Goal: Transaction & Acquisition: Purchase product/service

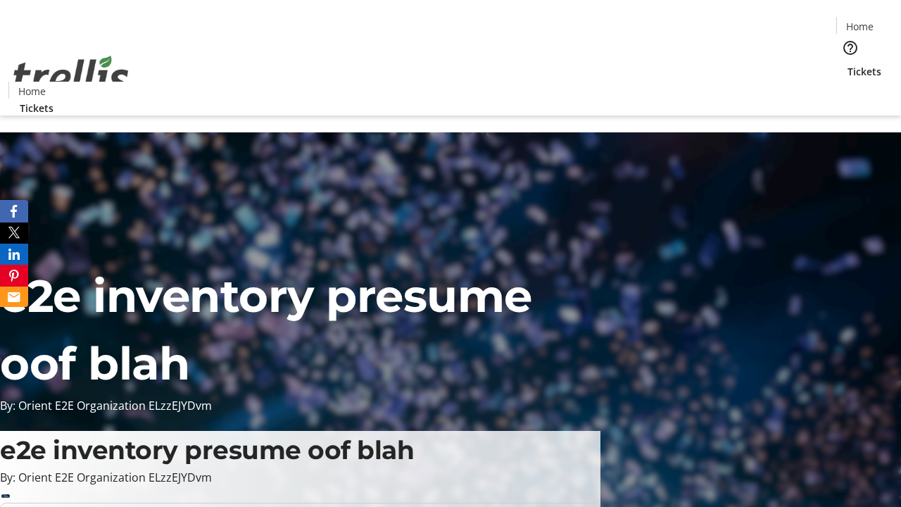
click at [847, 64] on span "Tickets" at bounding box center [864, 71] width 34 height 15
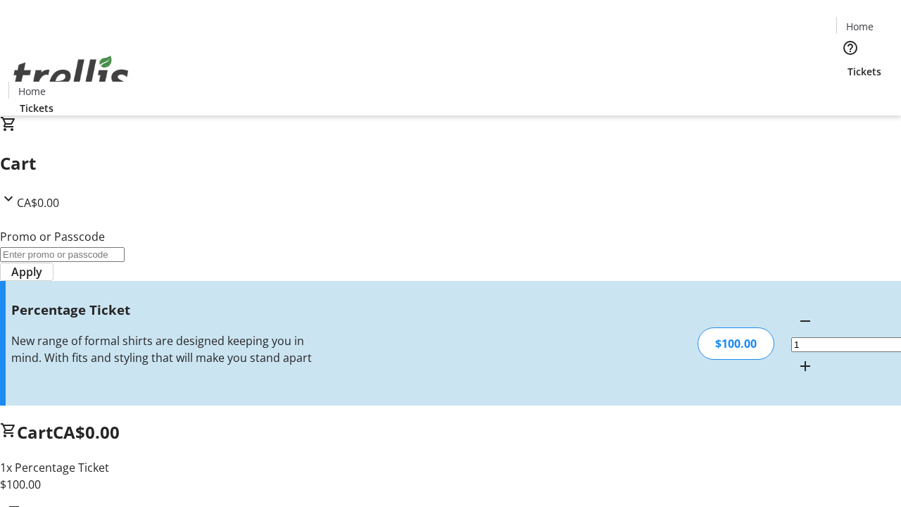
type input "FOO"
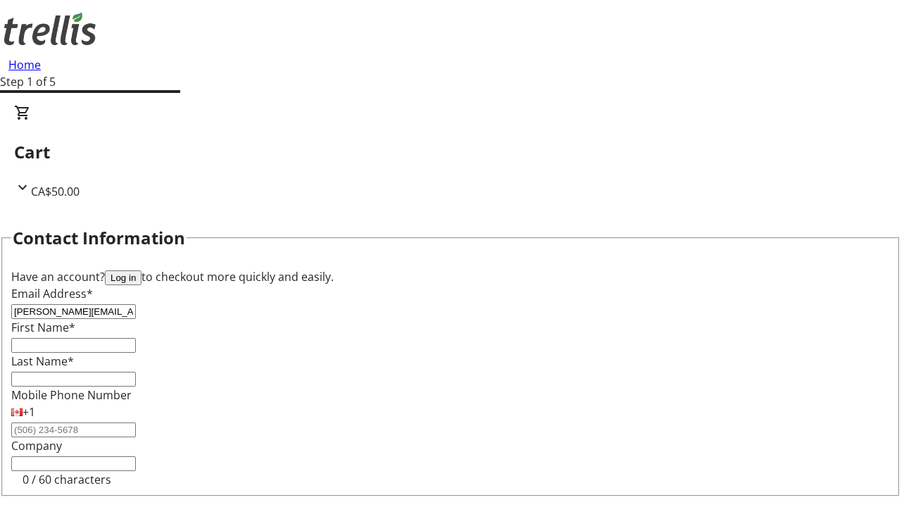
type input "[PERSON_NAME][EMAIL_ADDRESS][DOMAIN_NAME]"
type input "[PERSON_NAME]"
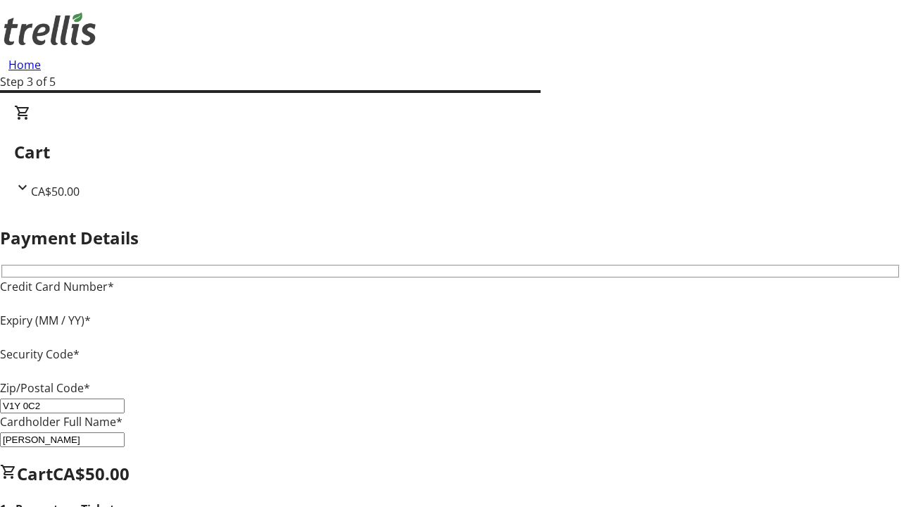
type input "V1Y 0C2"
